Goal: Transaction & Acquisition: Purchase product/service

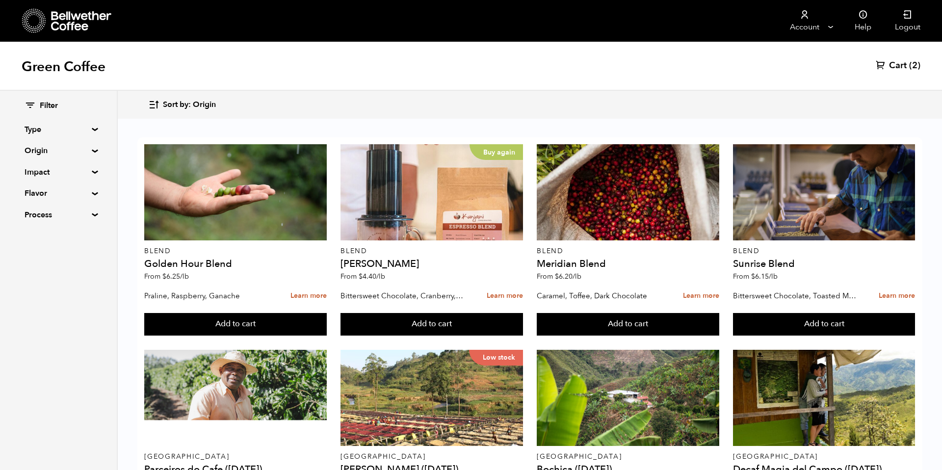
click at [211, 100] on span "Sort by: Origin" at bounding box center [189, 105] width 53 height 11
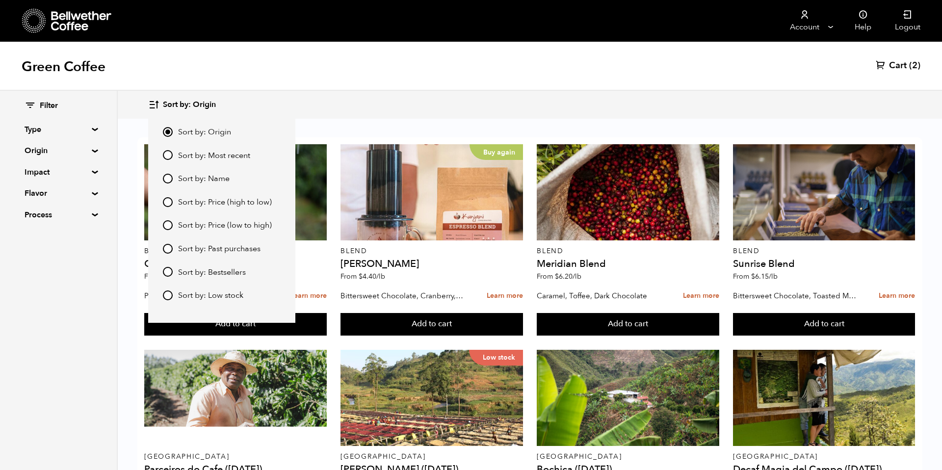
click at [209, 151] on span "Sort by: Most recent" at bounding box center [214, 156] width 72 height 11
click at [173, 150] on input "Sort by: Most recent" at bounding box center [168, 155] width 10 height 10
radio input "true"
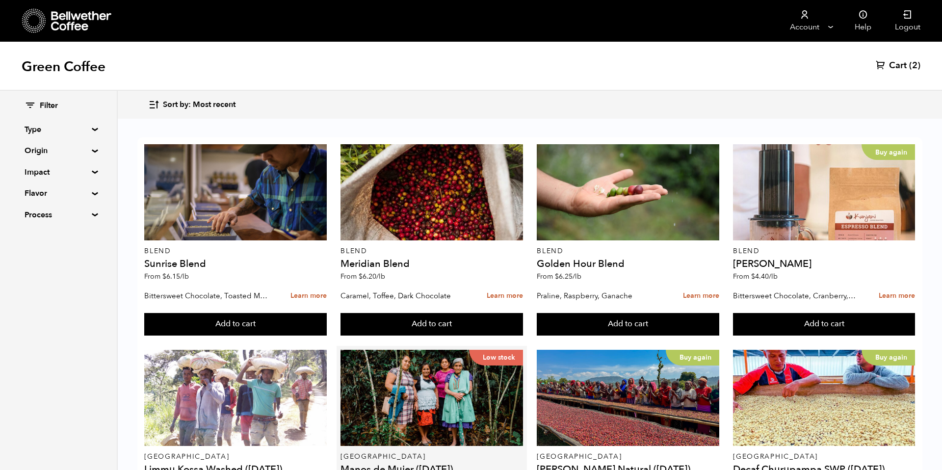
scroll to position [590, 0]
click at [53, 155] on summary "Origin" at bounding box center [59, 151] width 68 height 12
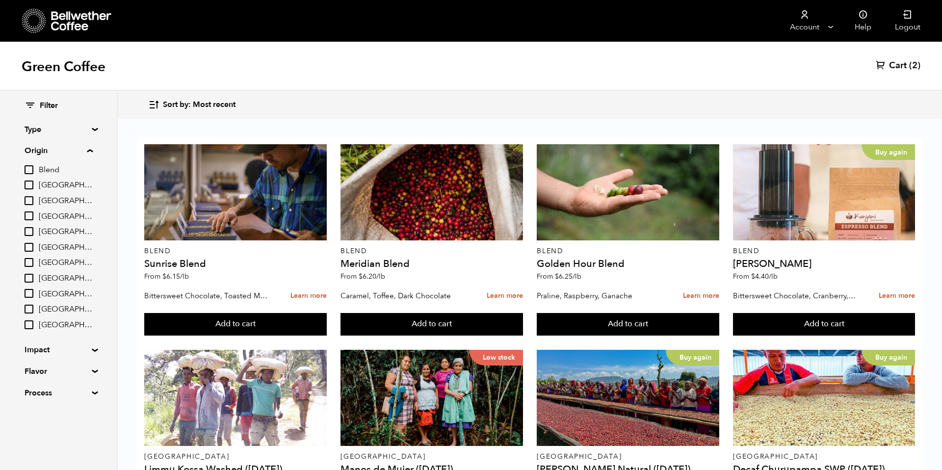
click at [56, 141] on div "Filter Type Blend Single Origin Decaf Seasonal Year Round Custom Origin Blend B…" at bounding box center [59, 250] width 68 height 298
click at [55, 150] on summary "Origin" at bounding box center [59, 151] width 68 height 12
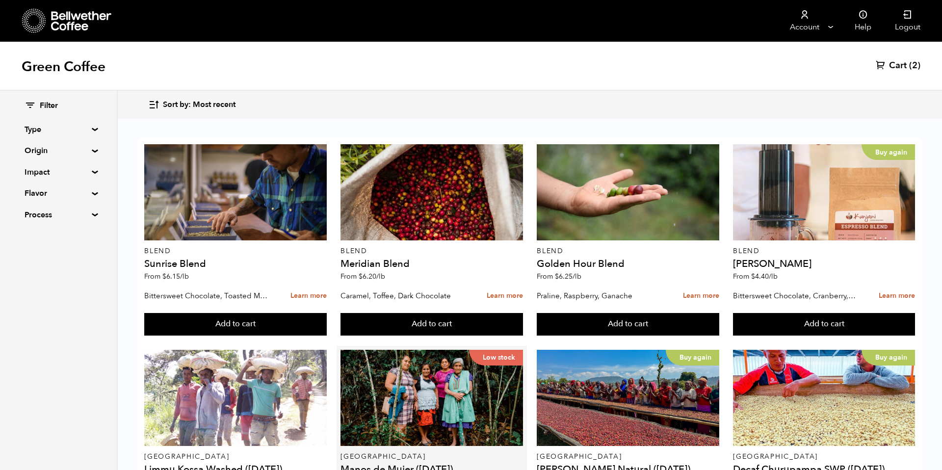
click at [326, 336] on button "Add to cart" at bounding box center [235, 324] width 182 height 23
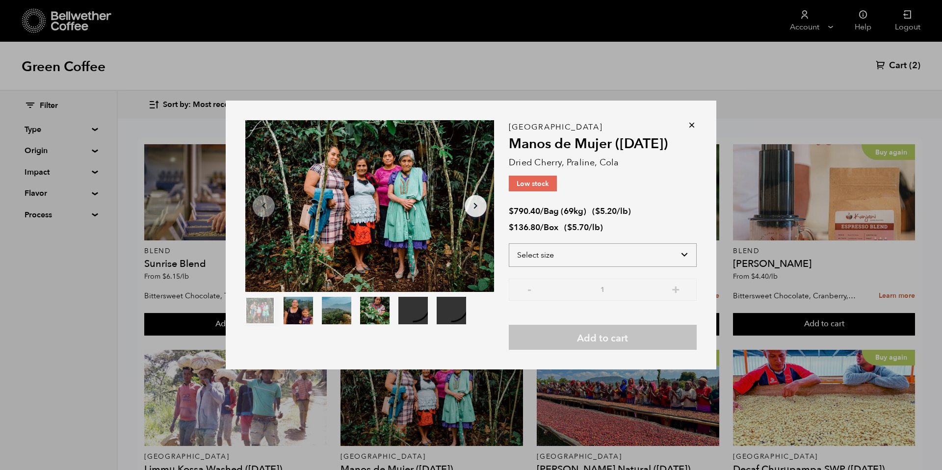
click at [536, 257] on select "Select size Bag (69kg) (152 lbs) Box (24 lbs)" at bounding box center [603, 255] width 188 height 24
select select "bag-2"
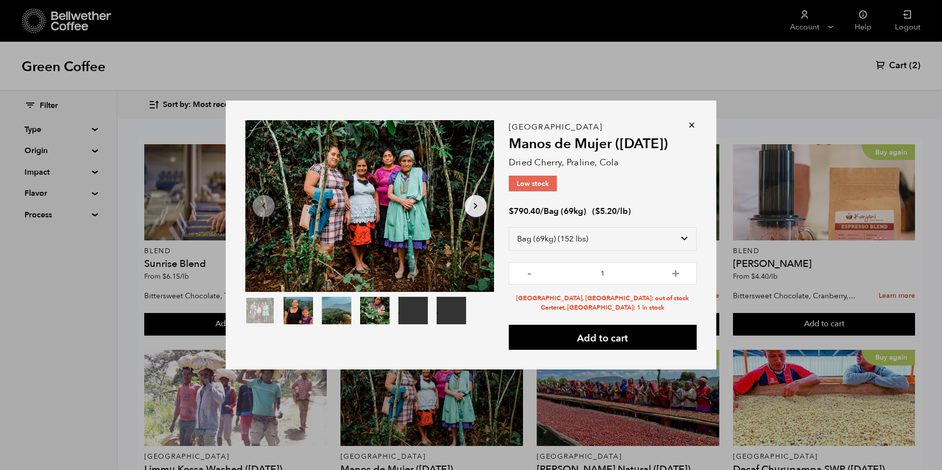
click at [694, 126] on icon at bounding box center [692, 125] width 10 height 10
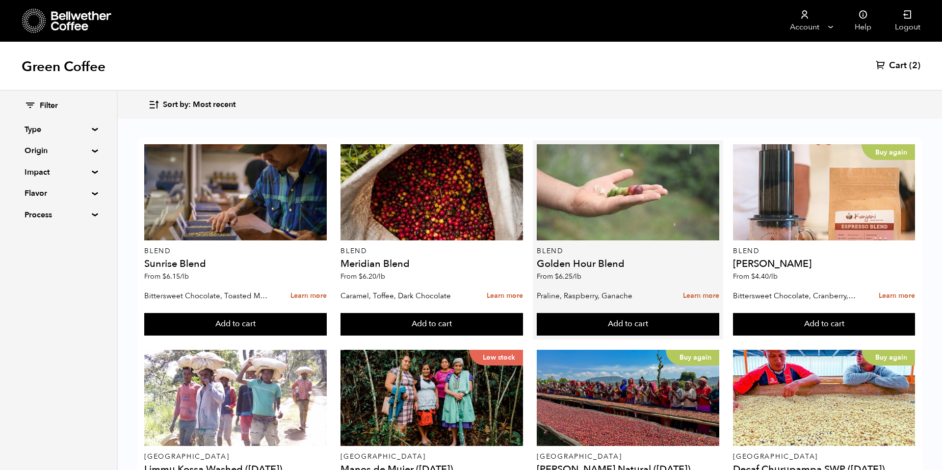
click at [691, 144] on div at bounding box center [628, 192] width 182 height 96
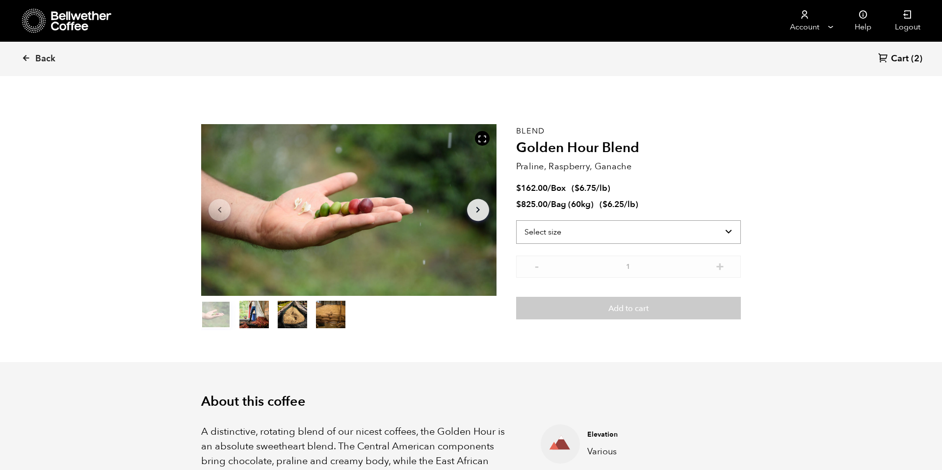
click at [651, 227] on select "Select size Bag (60kg) (132 lbs) Box (24 lbs)" at bounding box center [628, 232] width 225 height 24
select select "bag-3"
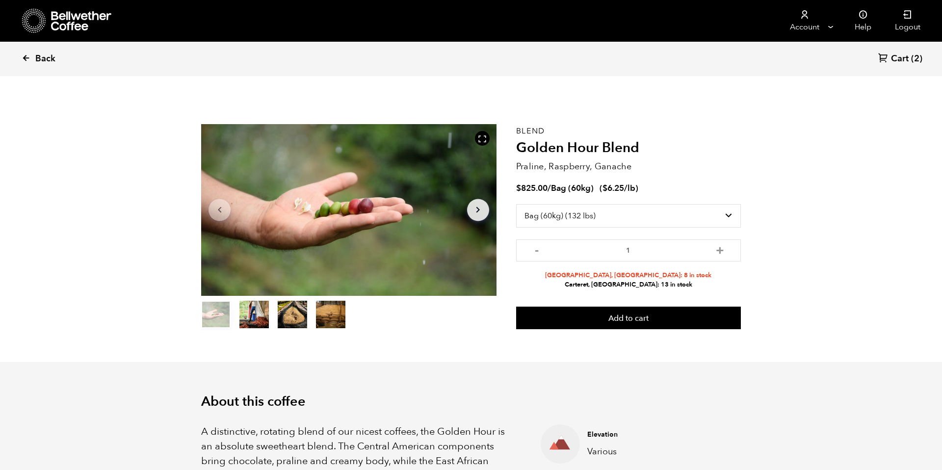
click at [36, 63] on span "Back" at bounding box center [45, 59] width 20 height 12
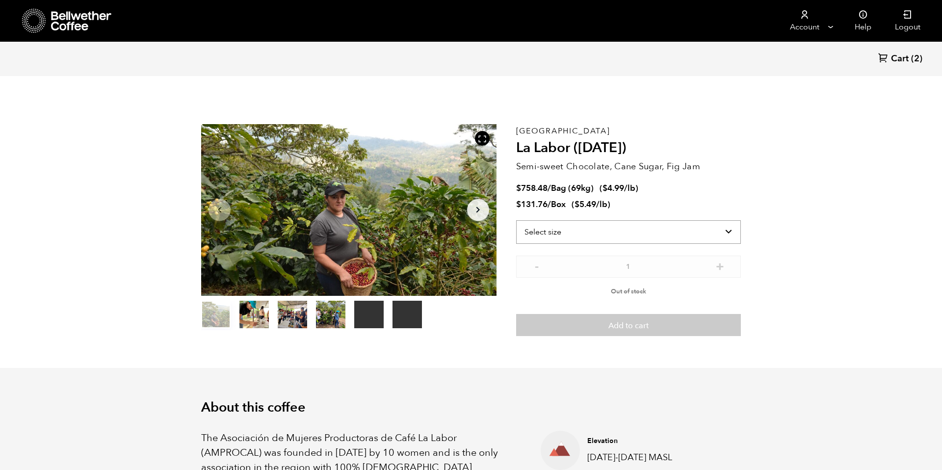
scroll to position [427, 523]
click at [539, 236] on select "Select size Bag (69kg) (152 lbs) Box (24 lbs)" at bounding box center [628, 232] width 225 height 24
select select "bag-2"
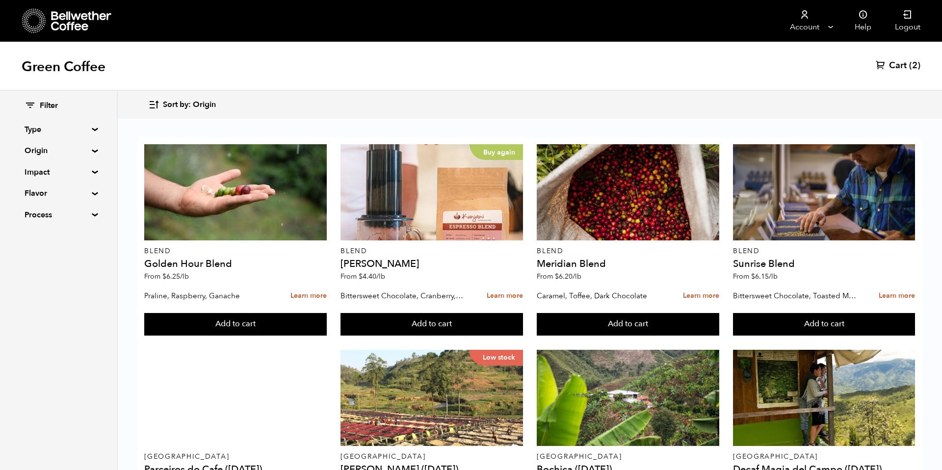
click at [166, 109] on span "Sort by: Origin" at bounding box center [189, 105] width 53 height 11
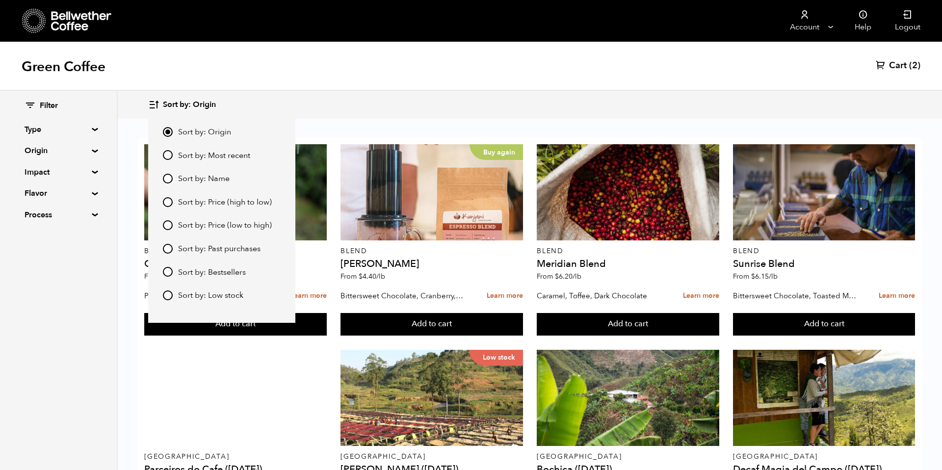
click at [177, 153] on label "Sort by: Most recent" at bounding box center [222, 156] width 118 height 12
click at [173, 153] on input "Sort by: Most recent" at bounding box center [168, 155] width 10 height 10
radio input "true"
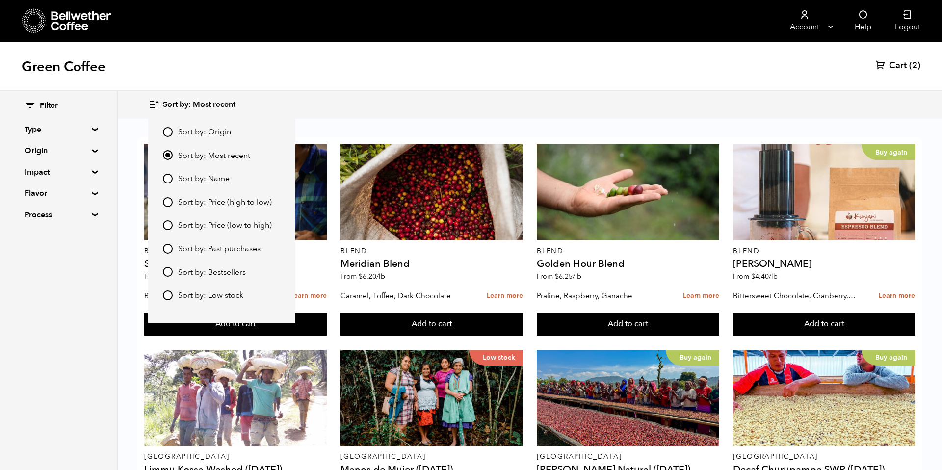
click at [443, 74] on div "Green Coffee Cart (2)" at bounding box center [471, 66] width 942 height 49
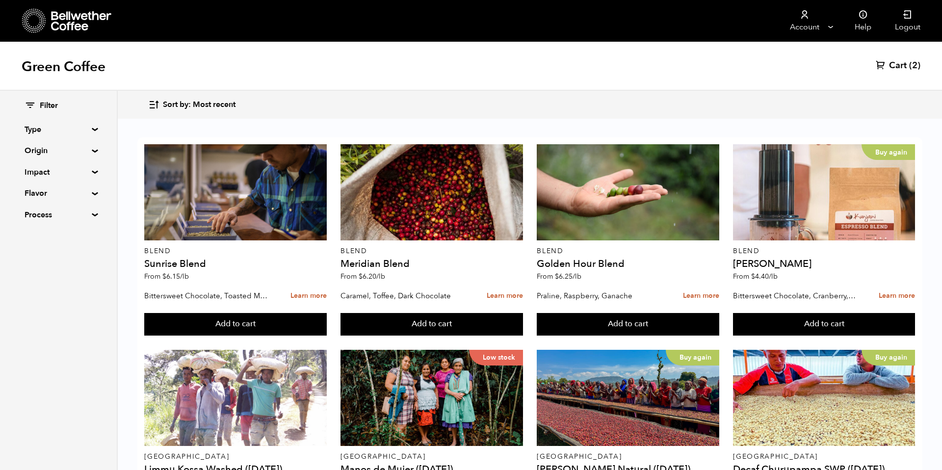
scroll to position [719, 0]
click at [326, 336] on button "Add to cart" at bounding box center [235, 324] width 182 height 23
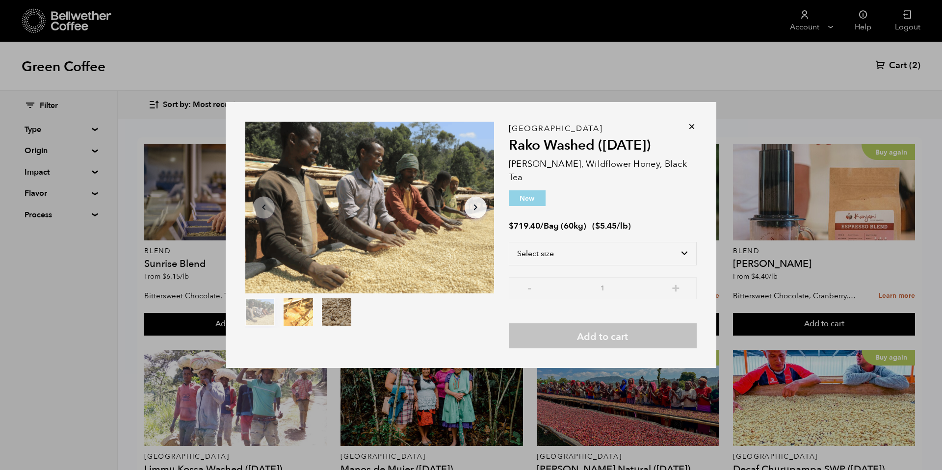
click at [645, 430] on div "Item 1 of 3 Arrow Left Arrow Right item 0 item 1 item 2 Item 1 of 3 Ethiopia Ra…" at bounding box center [471, 235] width 942 height 470
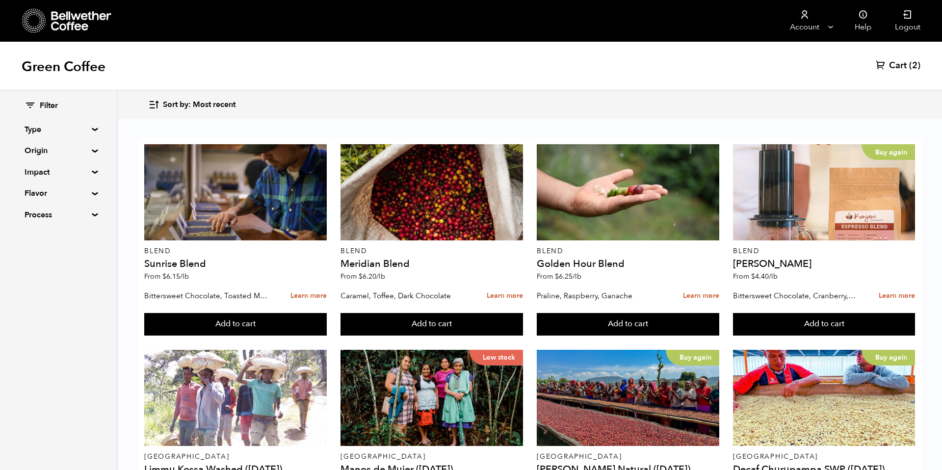
click at [326, 336] on button "Add to cart" at bounding box center [235, 324] width 182 height 23
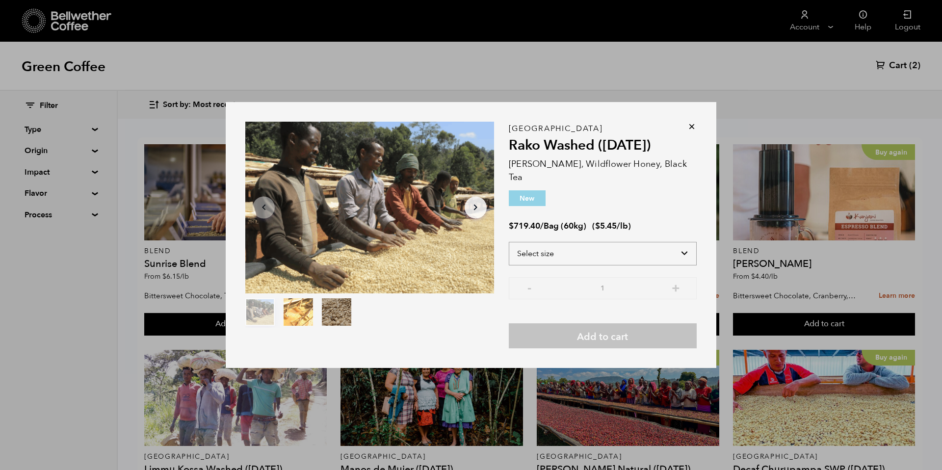
click at [604, 245] on select "Select size Bag (60kg) (132 lbs)" at bounding box center [603, 254] width 188 height 24
select select "bag-3"
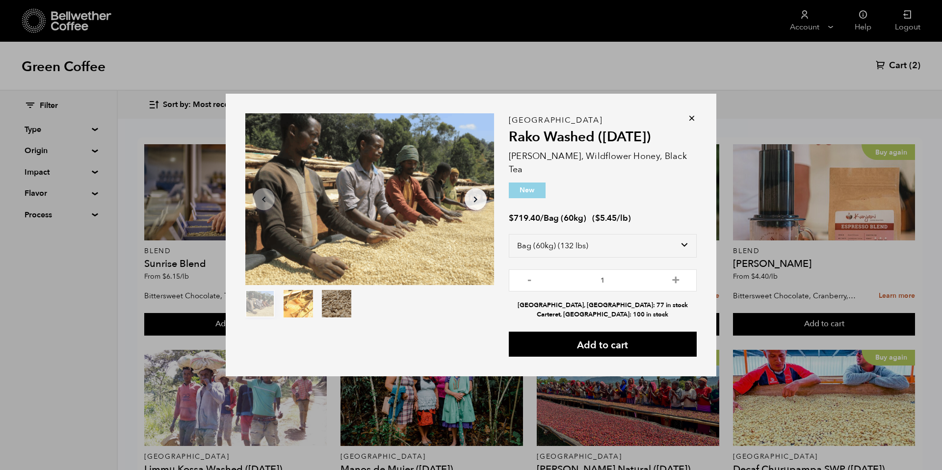
click at [692, 122] on icon at bounding box center [692, 118] width 10 height 10
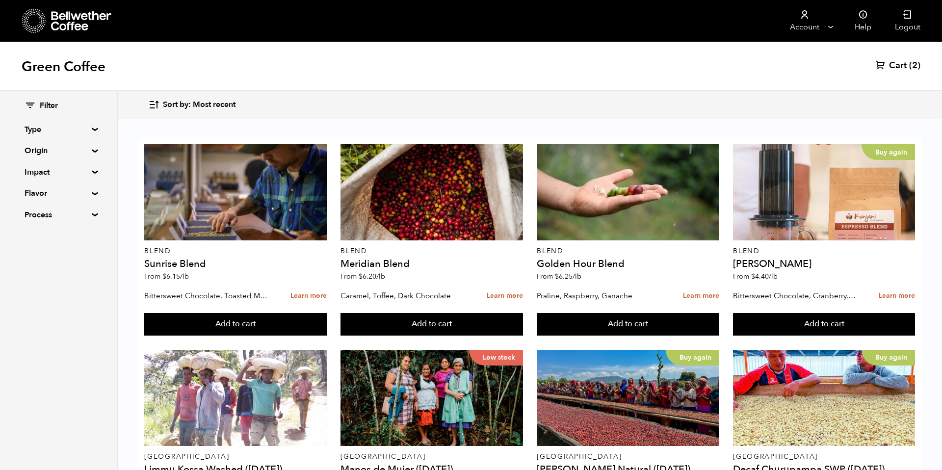
click at [326, 336] on button "Add to cart" at bounding box center [235, 324] width 182 height 23
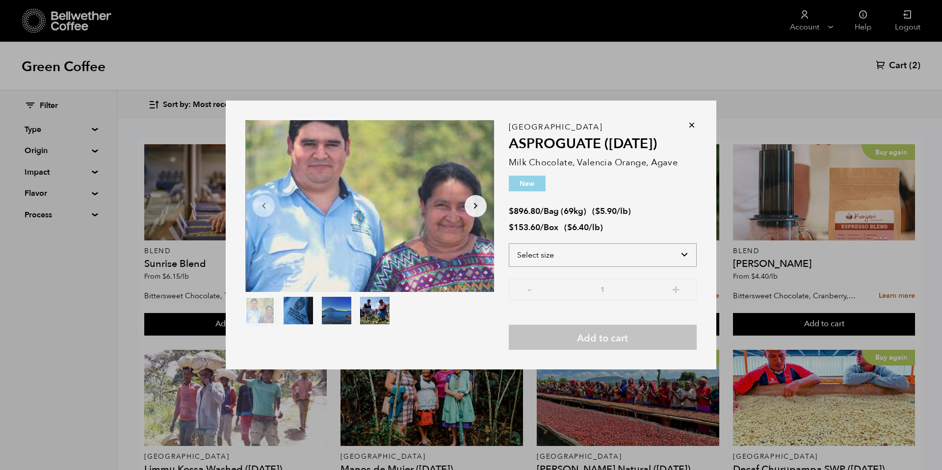
click at [524, 258] on select "Select size Bag (69kg) (152 lbs) Box (24 lbs)" at bounding box center [603, 255] width 188 height 24
select select "bag-2"
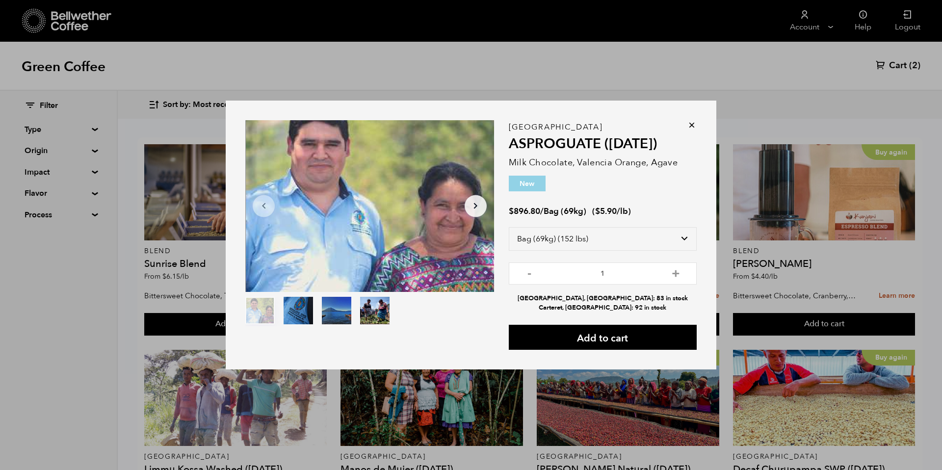
click at [691, 123] on icon at bounding box center [692, 125] width 10 height 10
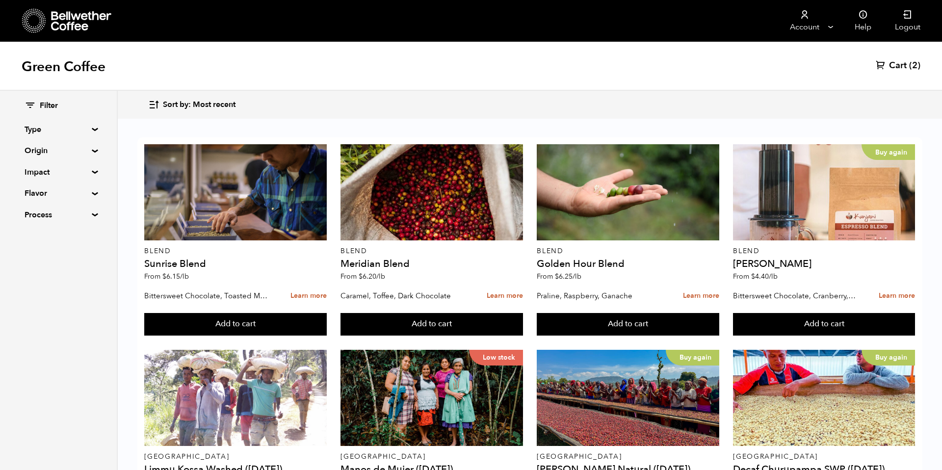
click at [326, 313] on button "Add to cart" at bounding box center [235, 324] width 182 height 23
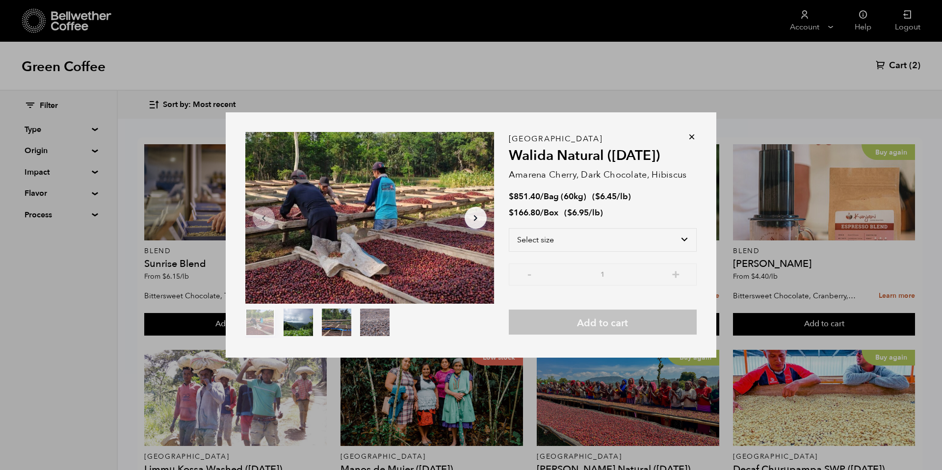
click at [664, 252] on div "Select size Bag (60kg) (132 lbs) Box (24 lbs)" at bounding box center [603, 245] width 188 height 35
click at [664, 244] on select "Select size Bag (60kg) (132 lbs) Box (24 lbs)" at bounding box center [603, 240] width 188 height 24
select select "bag-3"
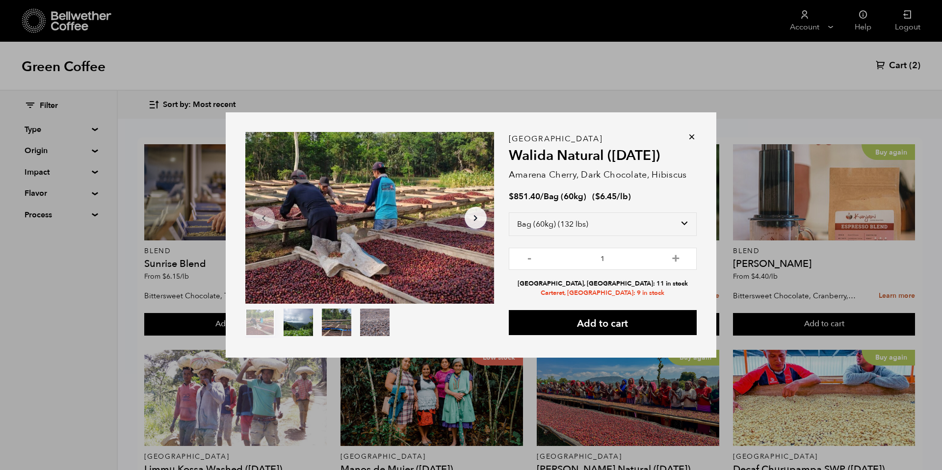
click at [693, 136] on icon at bounding box center [692, 137] width 10 height 10
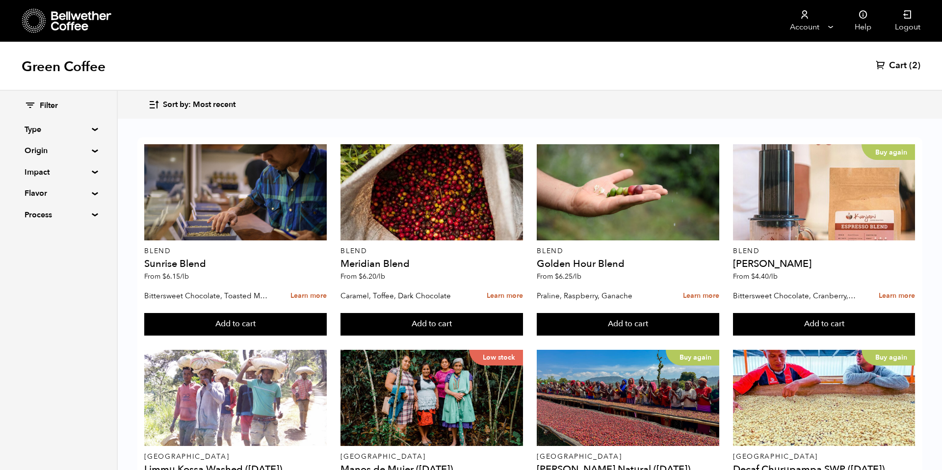
click at [252, 336] on button "Add to cart" at bounding box center [235, 324] width 182 height 23
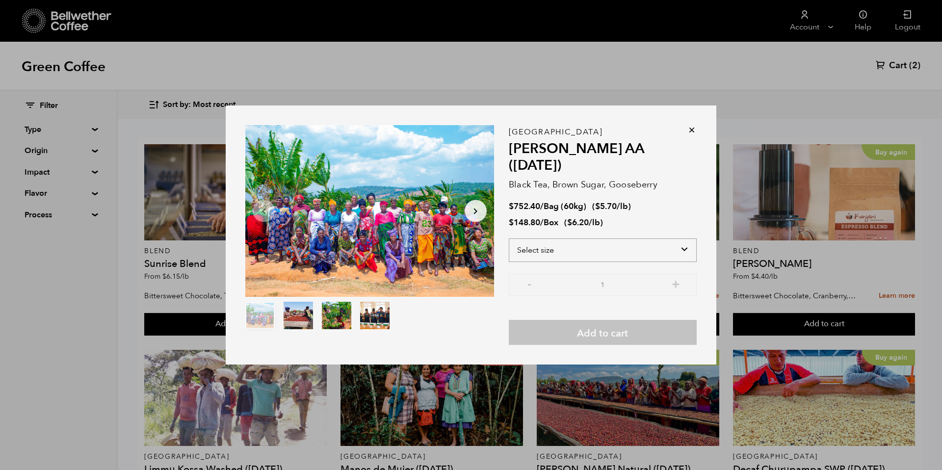
click at [559, 240] on select "Select size Bag (60kg) (132 lbs) Box (24 lbs)" at bounding box center [603, 251] width 188 height 24
select select "bag-3"
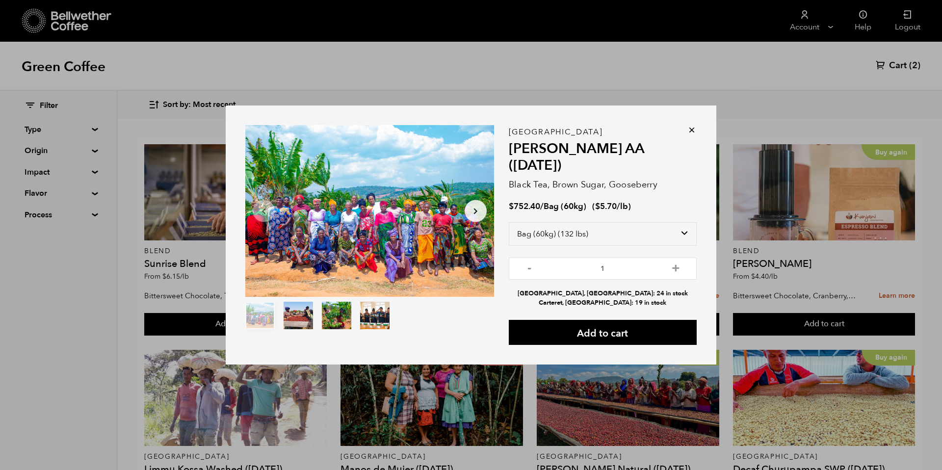
click at [693, 133] on icon at bounding box center [692, 130] width 10 height 10
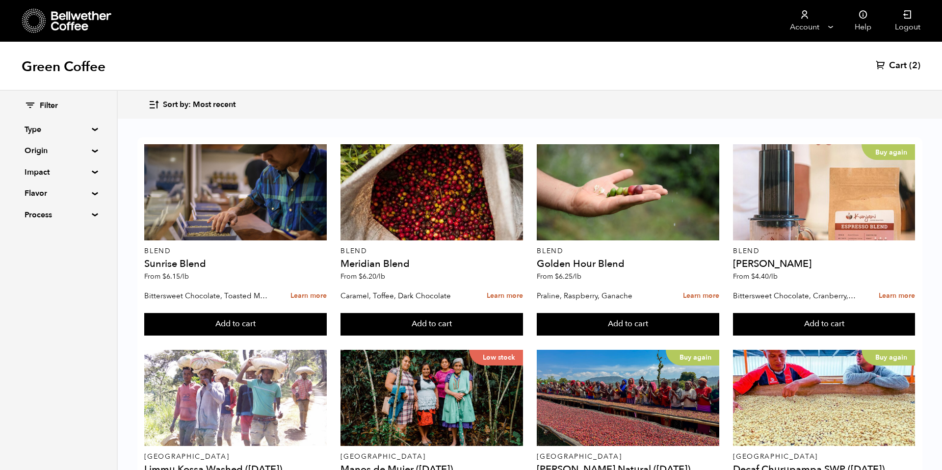
scroll to position [523, 0]
